Goal: Information Seeking & Learning: Learn about a topic

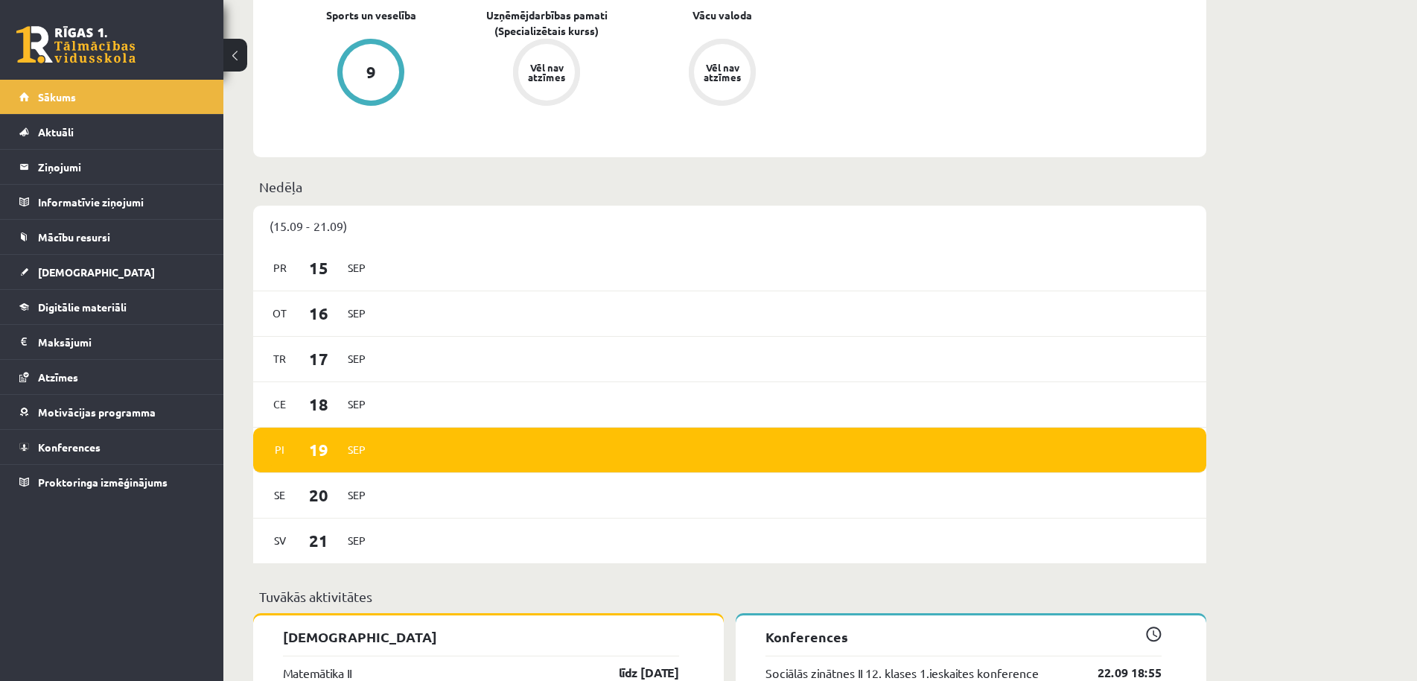
scroll to position [304, 0]
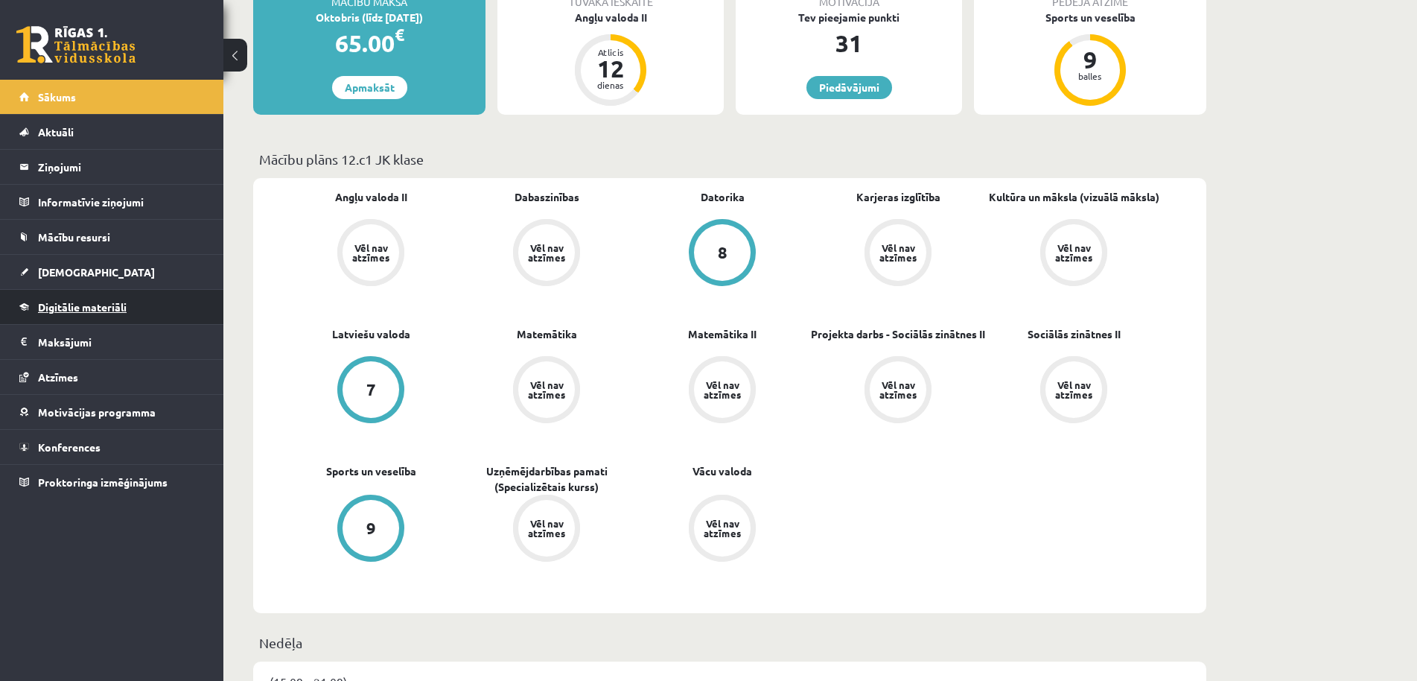
click at [165, 299] on link "Digitālie materiāli" at bounding box center [111, 307] width 185 height 34
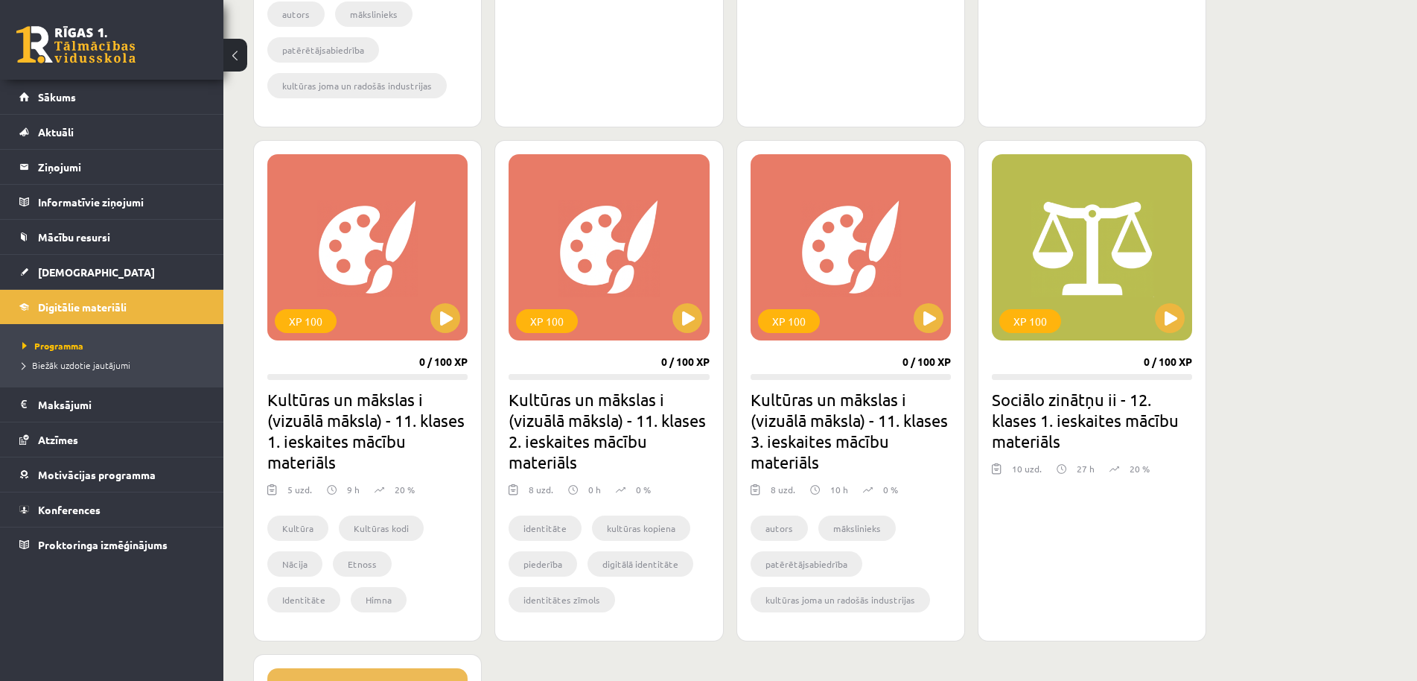
scroll to position [1823, 0]
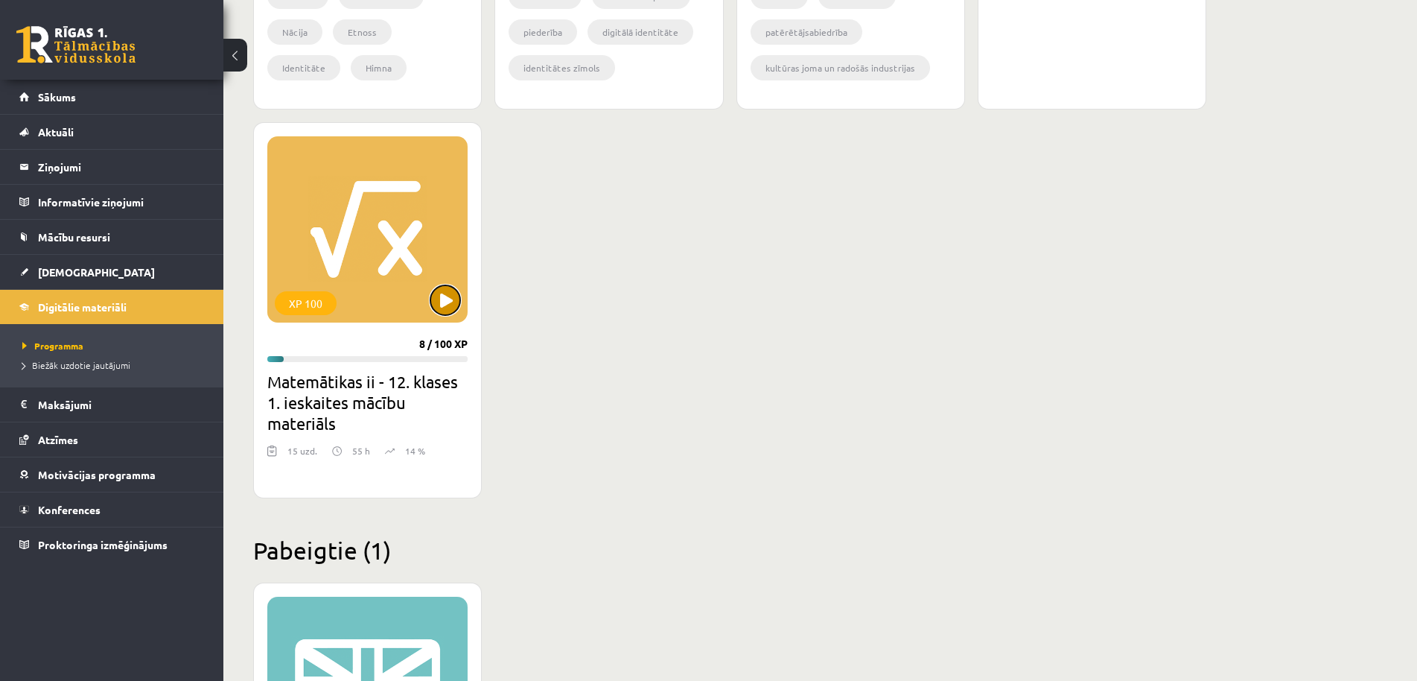
click at [439, 300] on button at bounding box center [445, 300] width 30 height 30
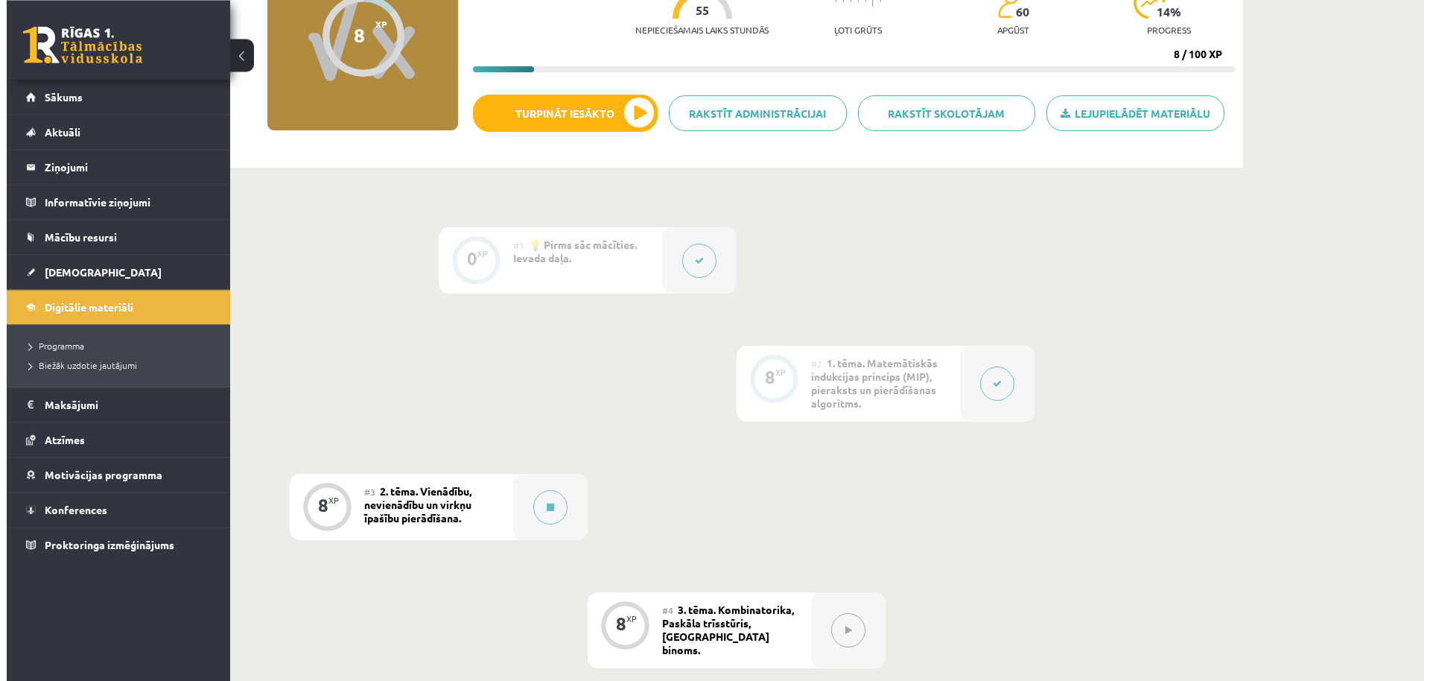
scroll to position [380, 0]
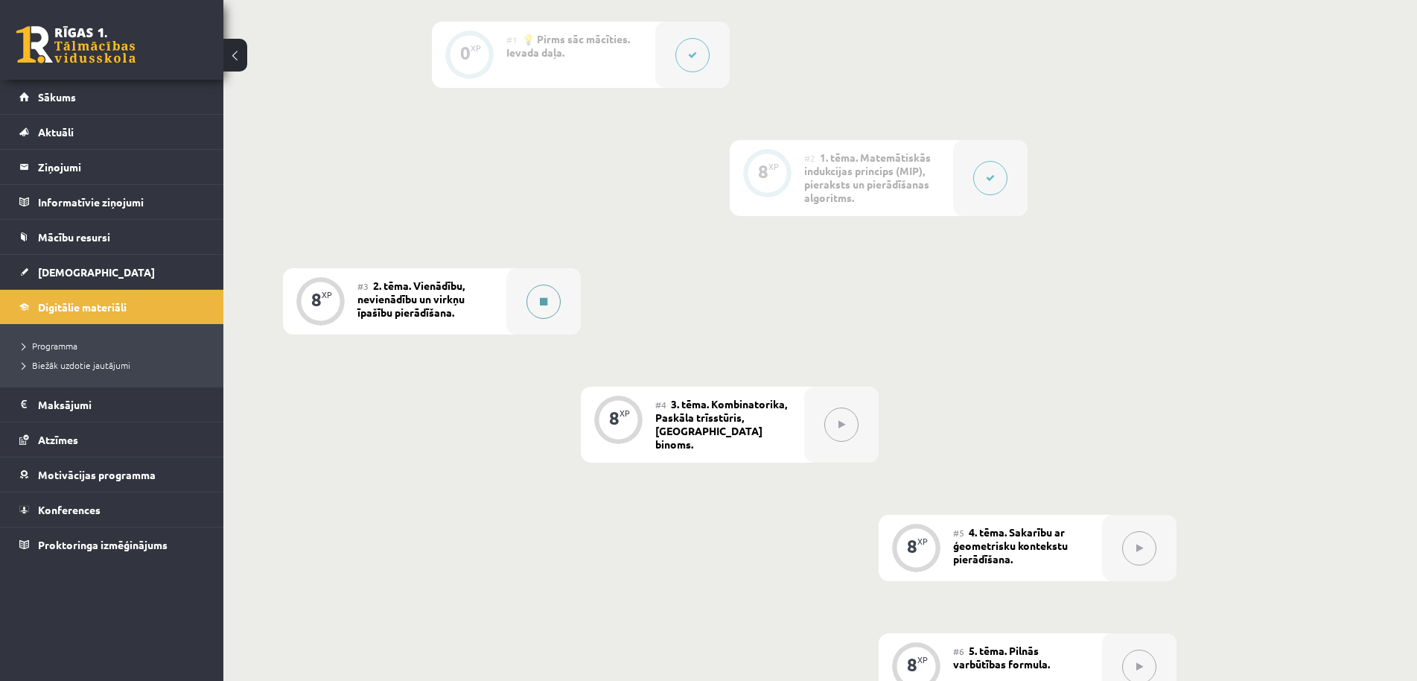
click at [547, 303] on icon at bounding box center [543, 301] width 7 height 9
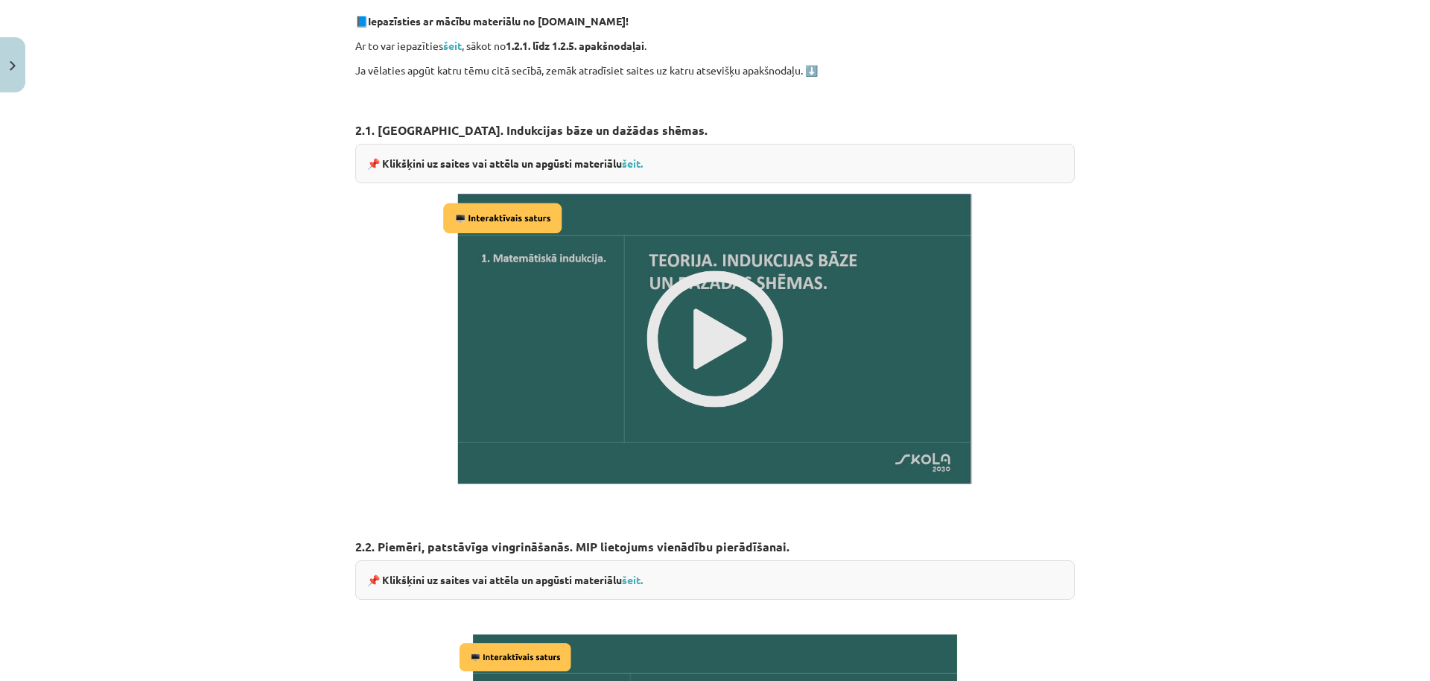
scroll to position [429, 0]
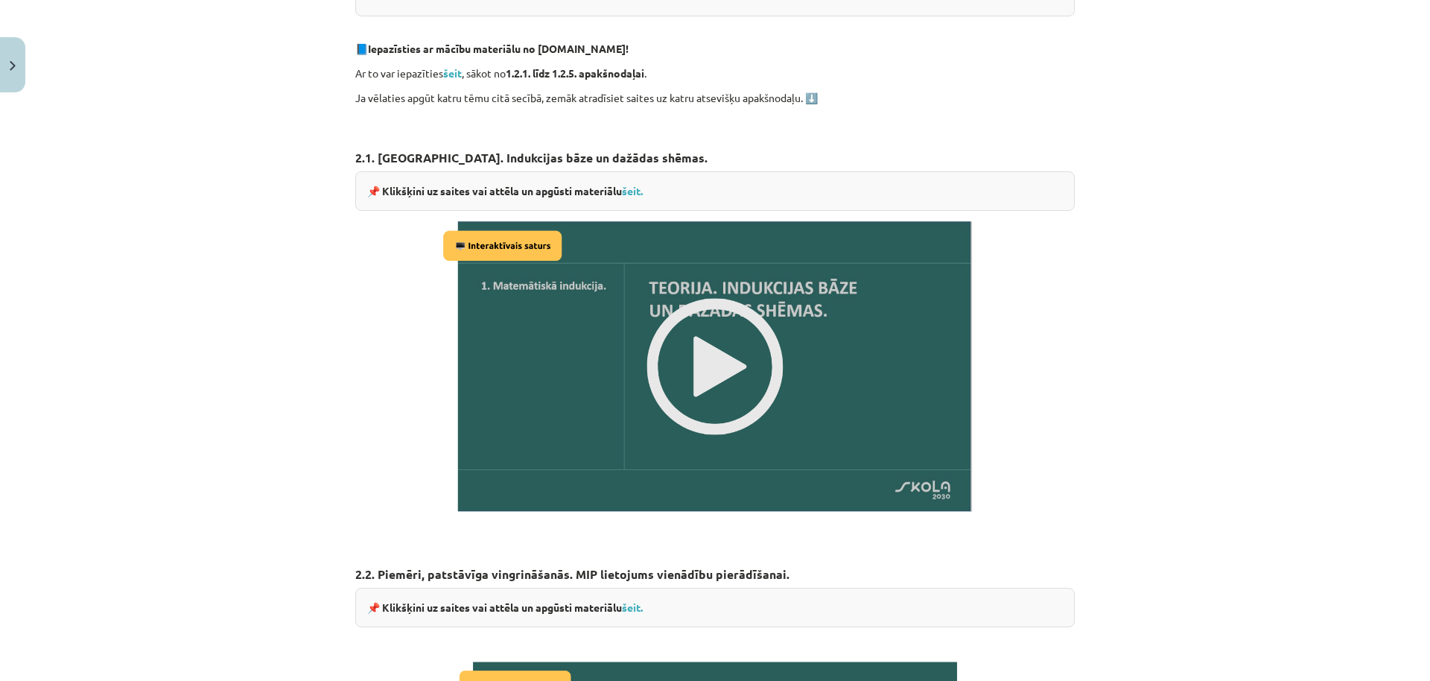
click at [648, 185] on div "📌 Klikšķini uz saites vai attēla un apgūsti materiālu šeit." at bounding box center [714, 190] width 719 height 39
click at [632, 188] on link "šeit." at bounding box center [632, 190] width 21 height 13
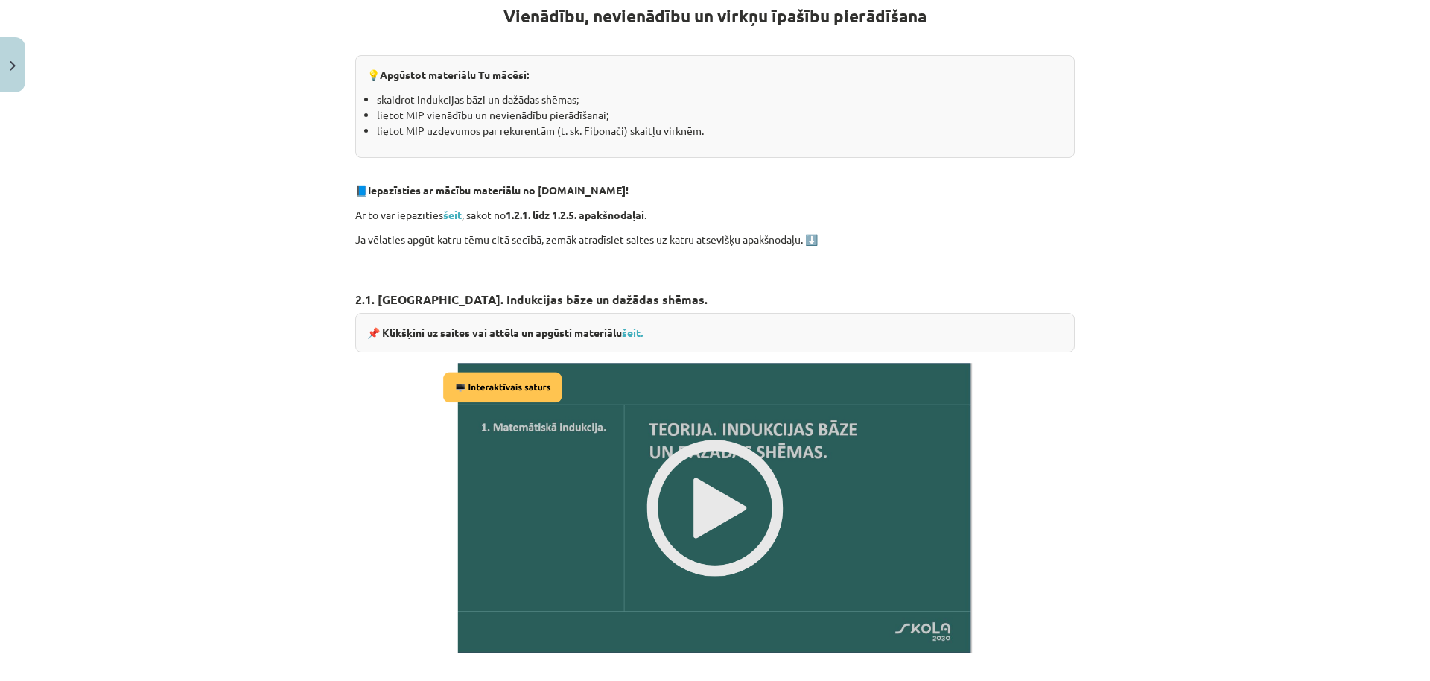
scroll to position [286, 0]
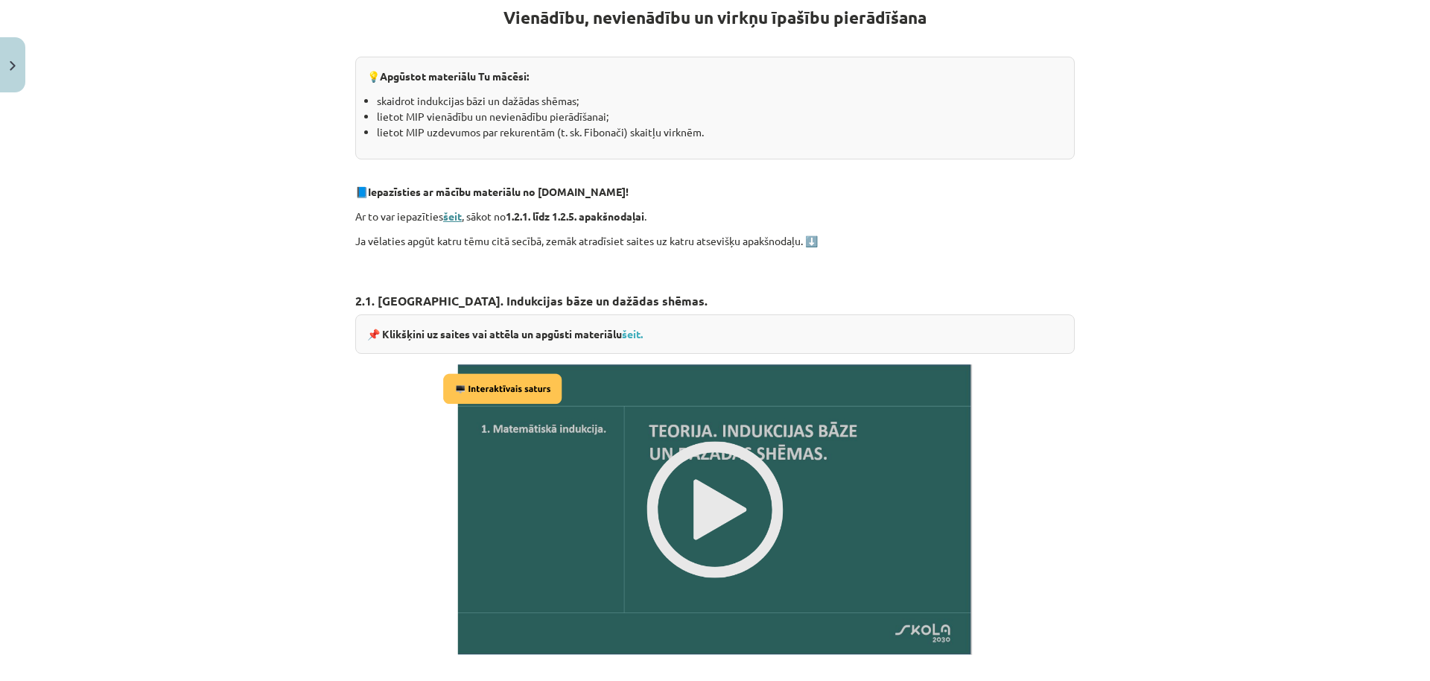
click at [447, 215] on strong "šeit" at bounding box center [452, 215] width 19 height 13
